Goal: Use online tool/utility: Utilize a website feature to perform a specific function

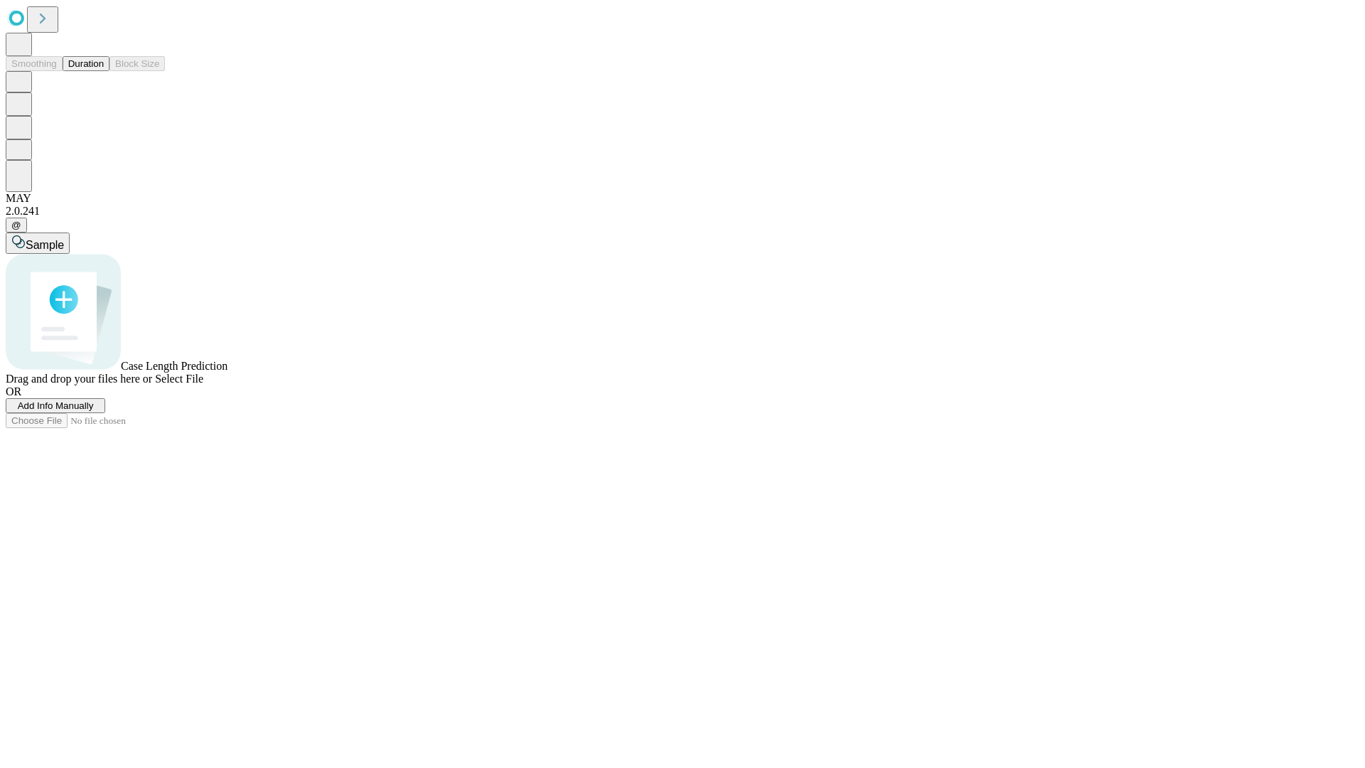
click at [104, 71] on button "Duration" at bounding box center [86, 63] width 47 height 15
click at [203, 385] on span "Select File" at bounding box center [179, 379] width 48 height 12
